Goal: Entertainment & Leisure: Consume media (video, audio)

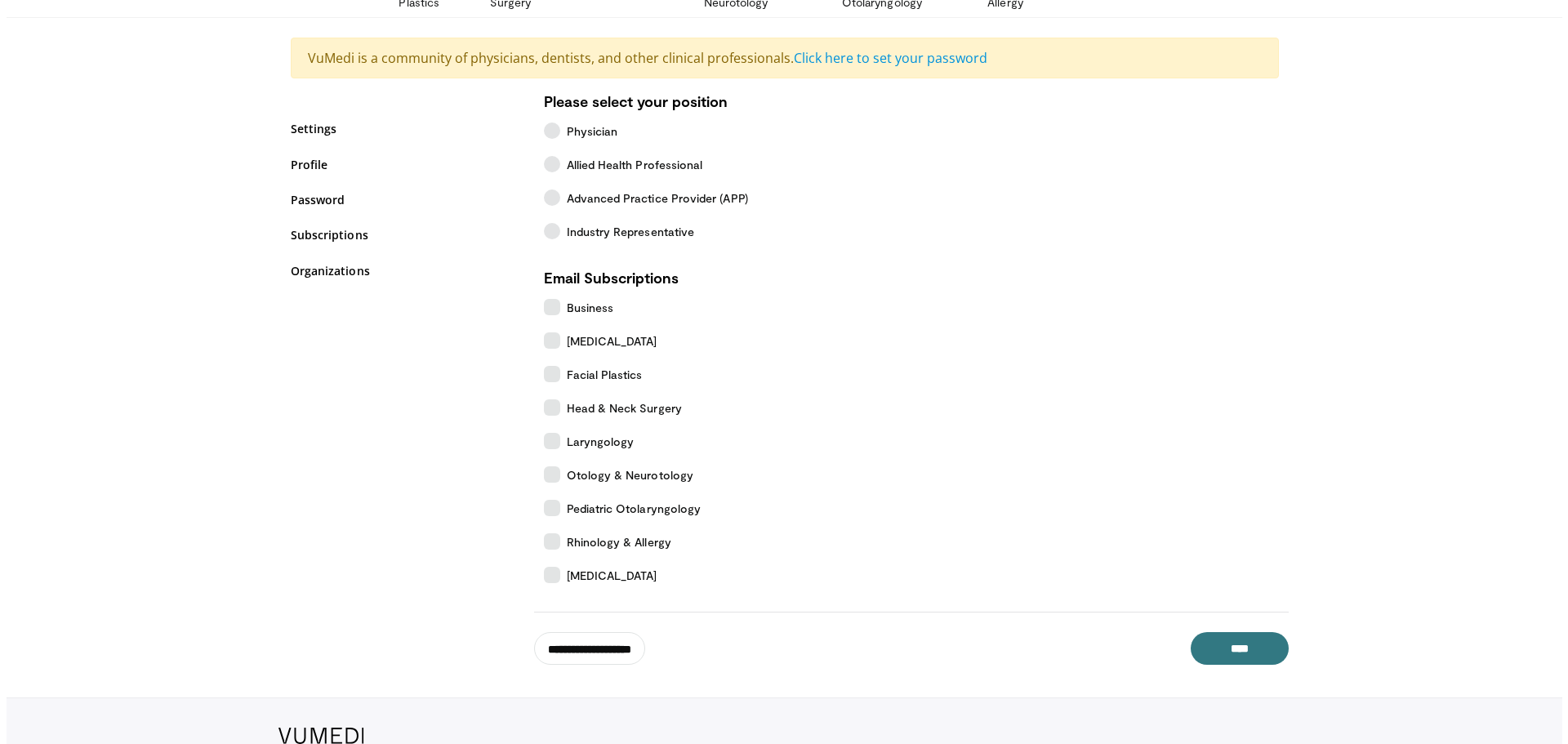
scroll to position [170, 0]
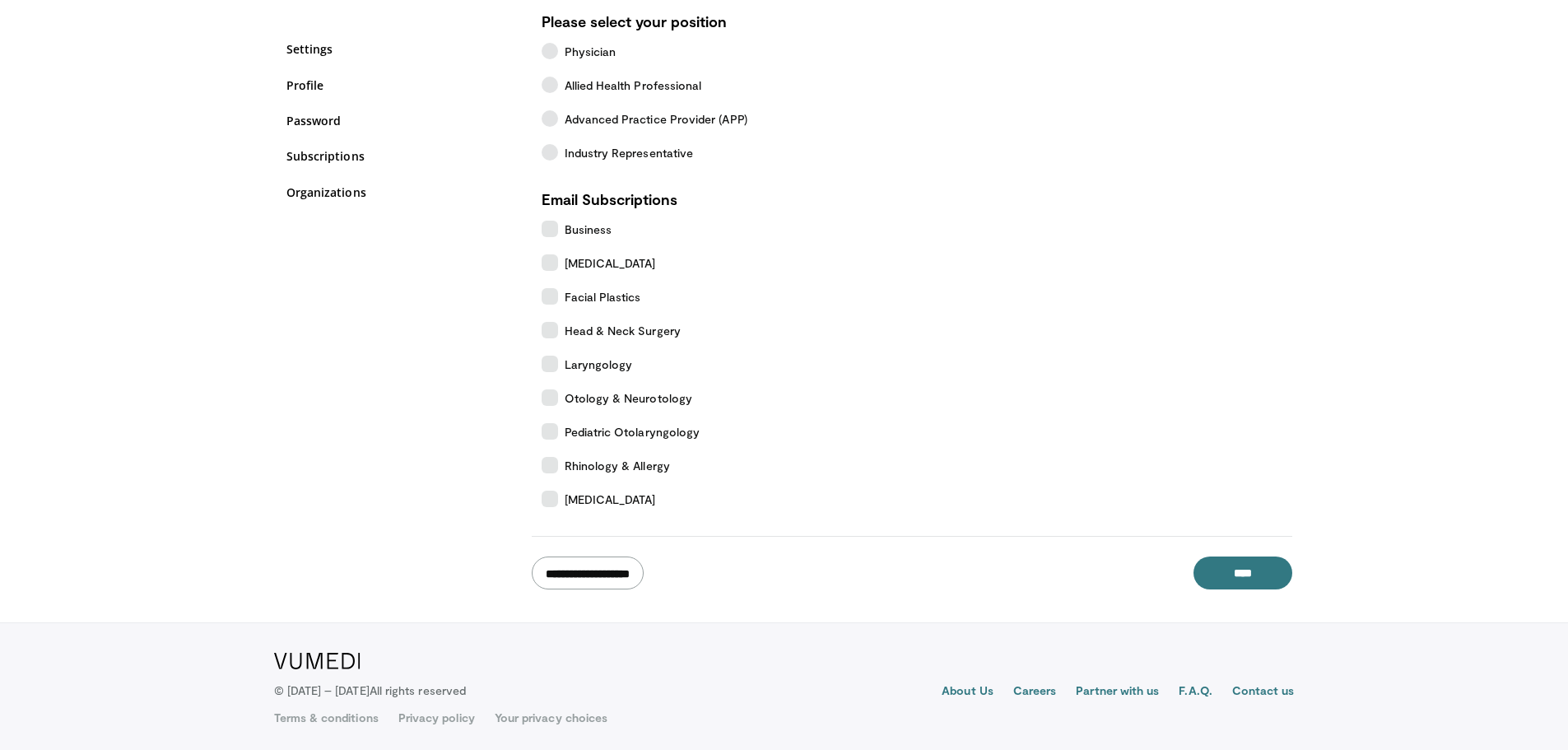
click at [601, 560] on input "**********" at bounding box center [587, 572] width 112 height 33
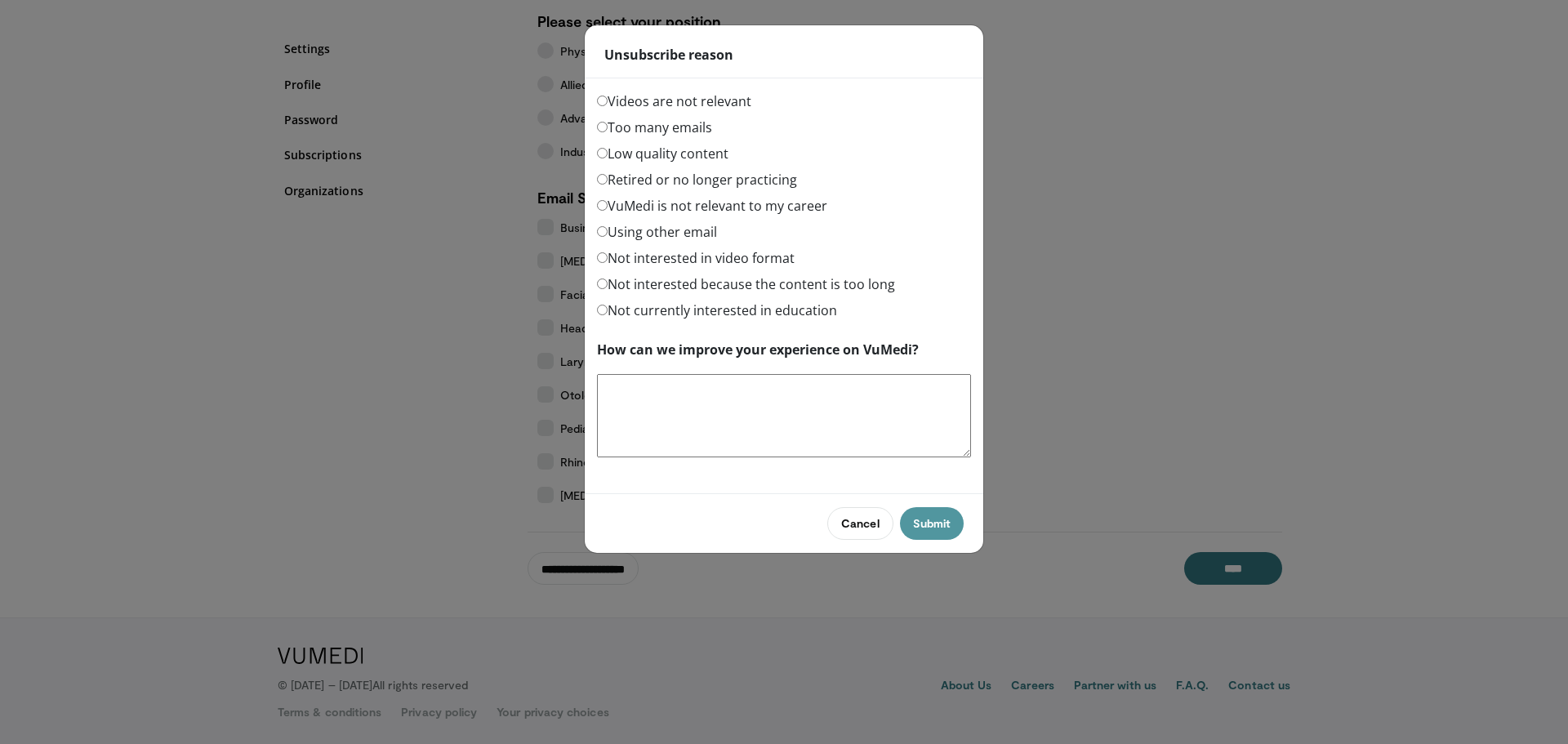
click at [922, 519] on button "Submit" at bounding box center [931, 523] width 64 height 33
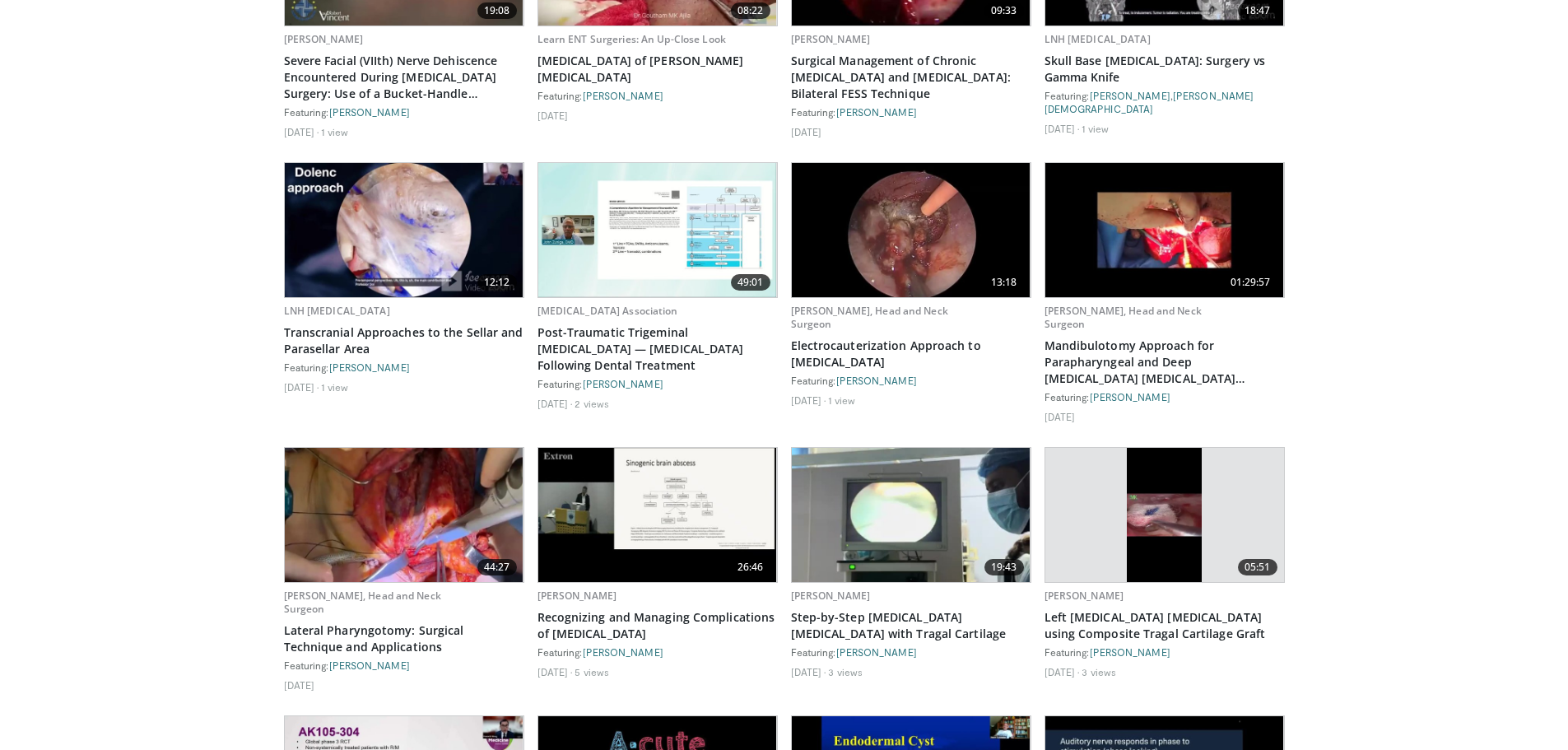
scroll to position [2332, 0]
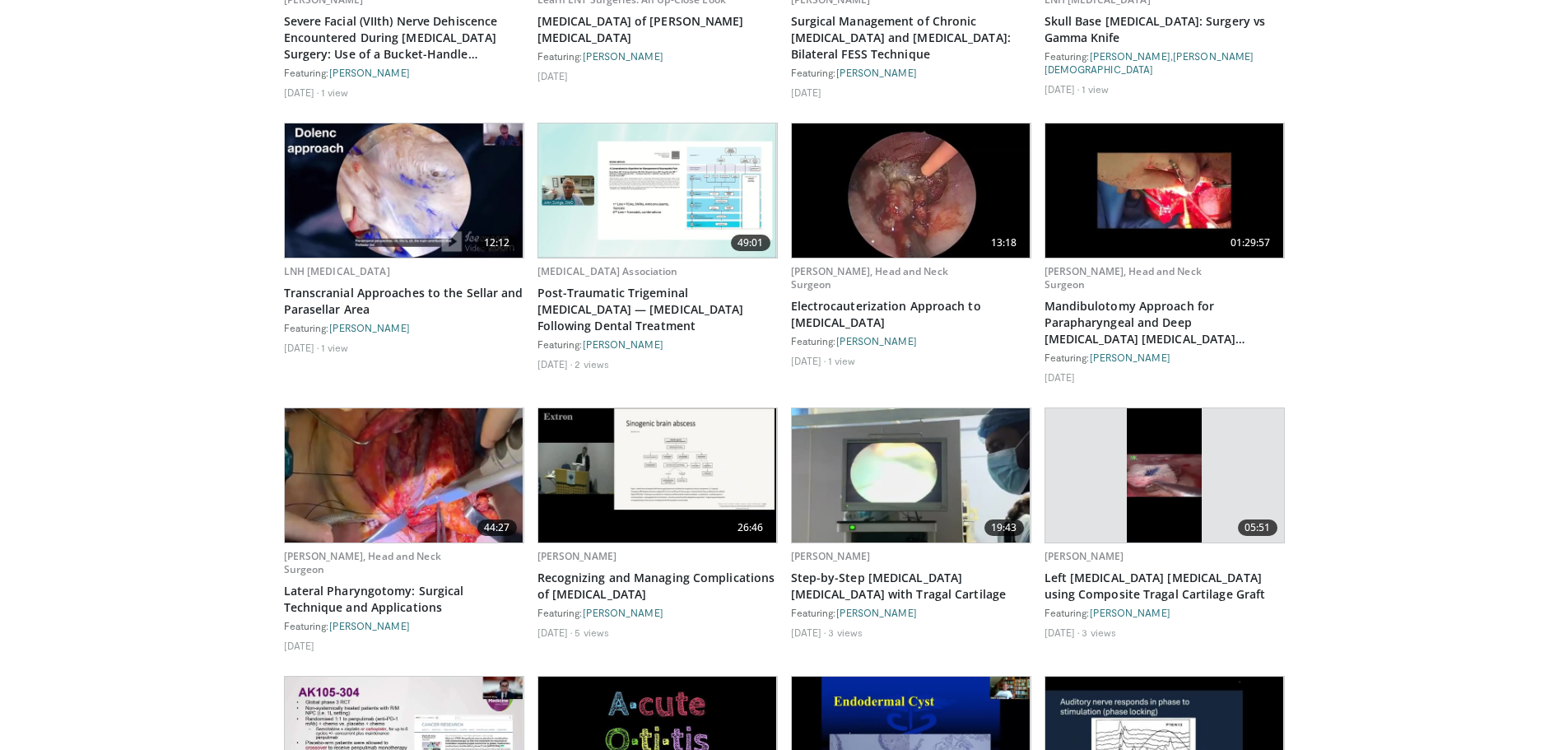
click at [912, 192] on img at bounding box center [911, 190] width 238 height 134
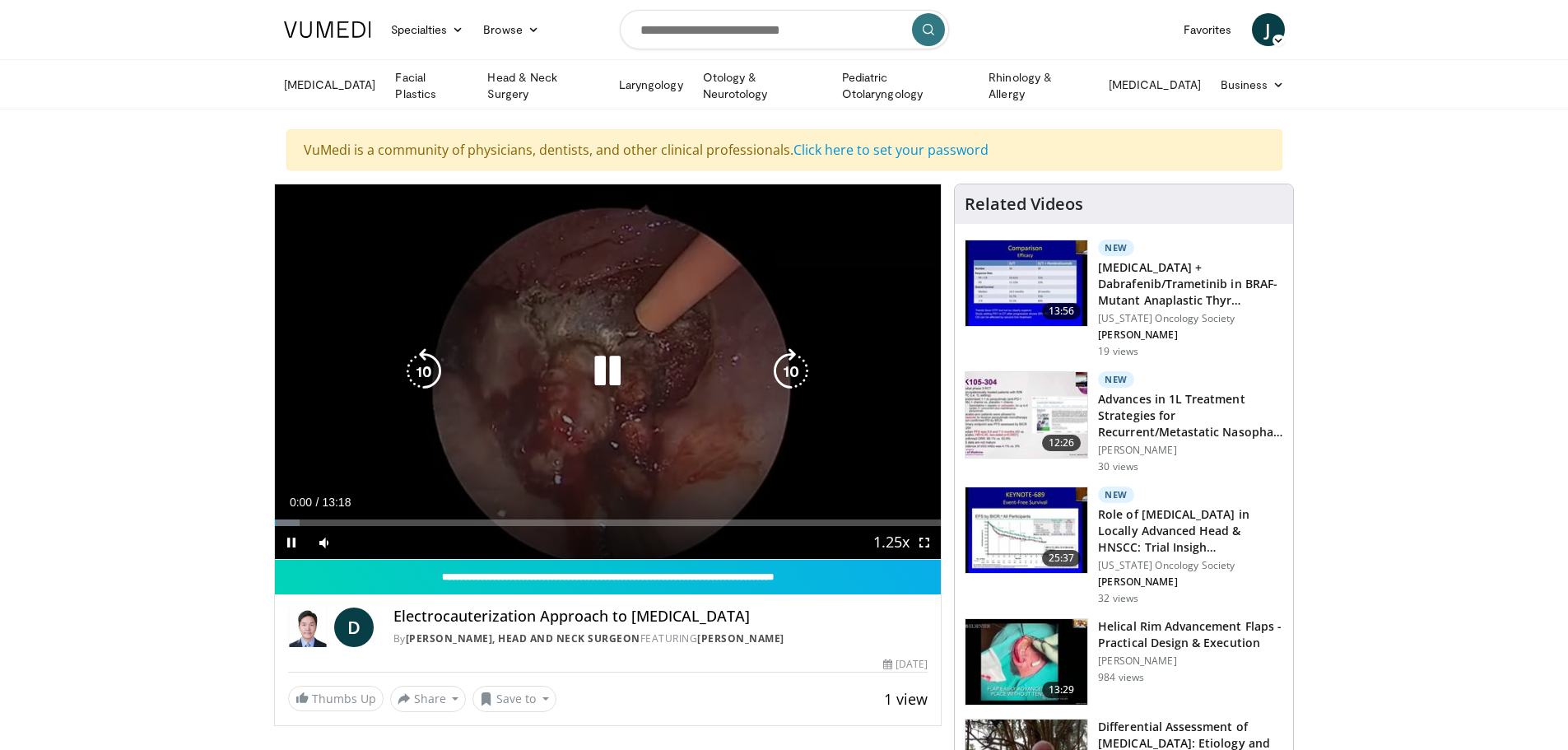
click at [611, 365] on icon "Video Player" at bounding box center [607, 372] width 46 height 46
